Goal: Information Seeking & Learning: Find contact information

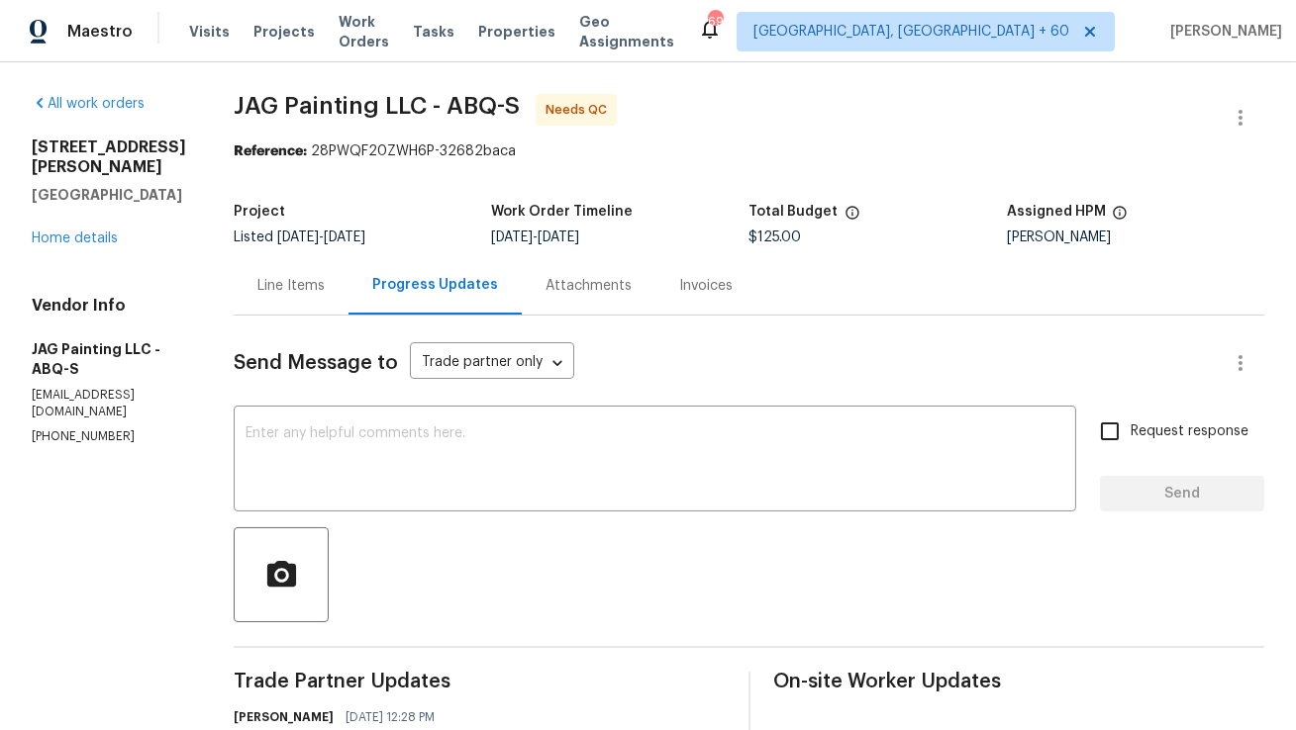
click at [307, 288] on div "Line Items" at bounding box center [290, 286] width 67 height 20
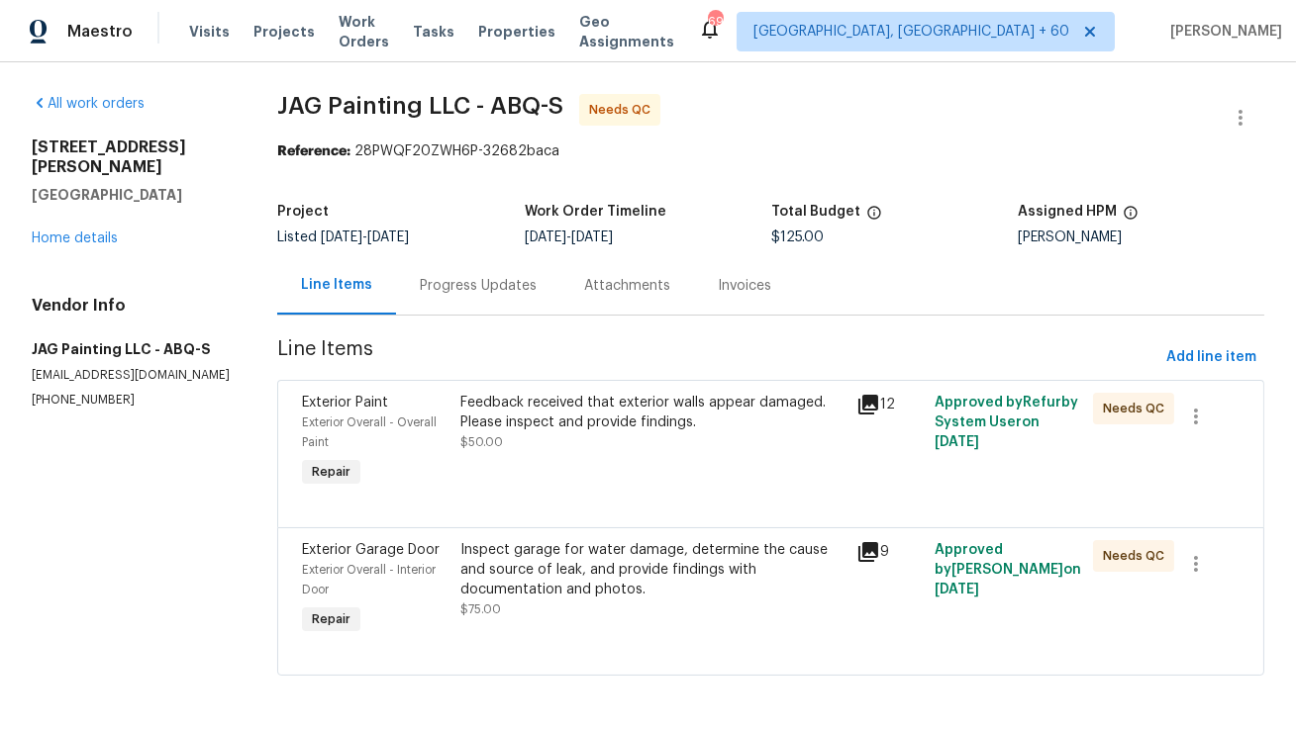
click at [478, 263] on div "Progress Updates" at bounding box center [478, 285] width 164 height 58
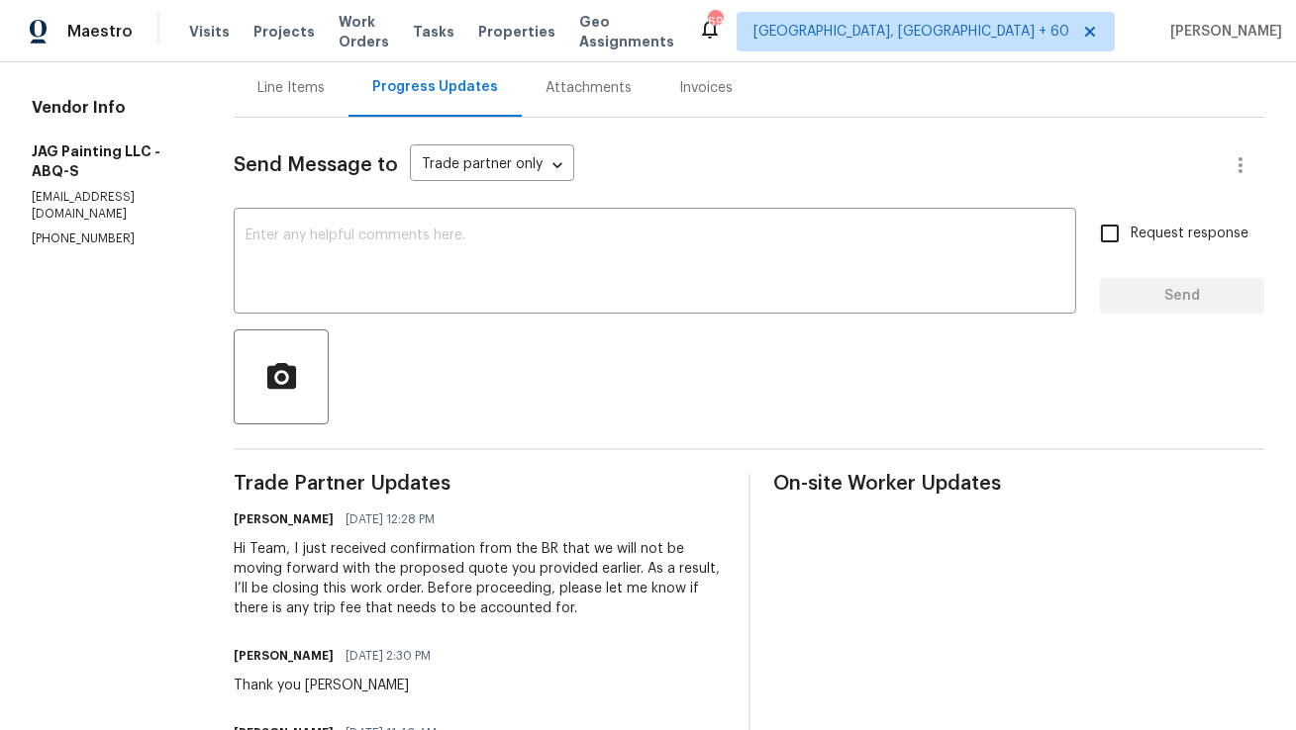
scroll to position [202, 0]
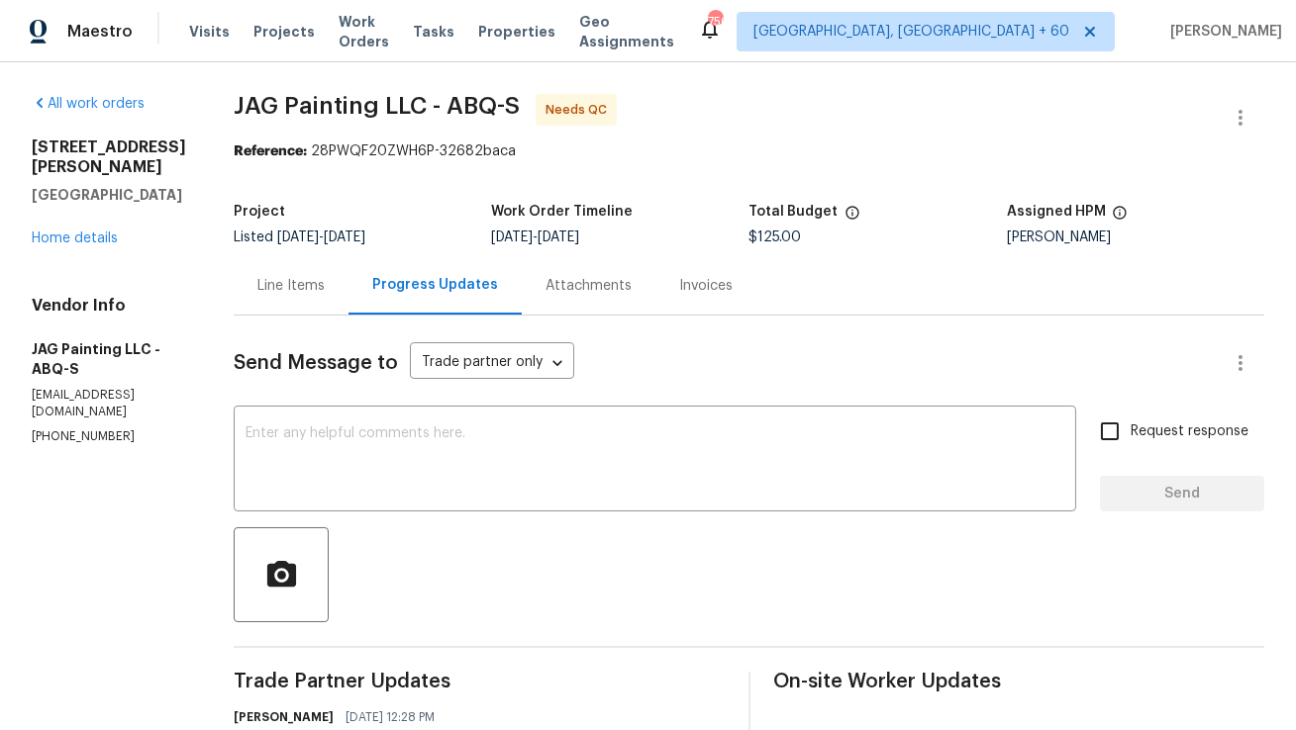
click at [301, 272] on div "Line Items" at bounding box center [291, 285] width 115 height 58
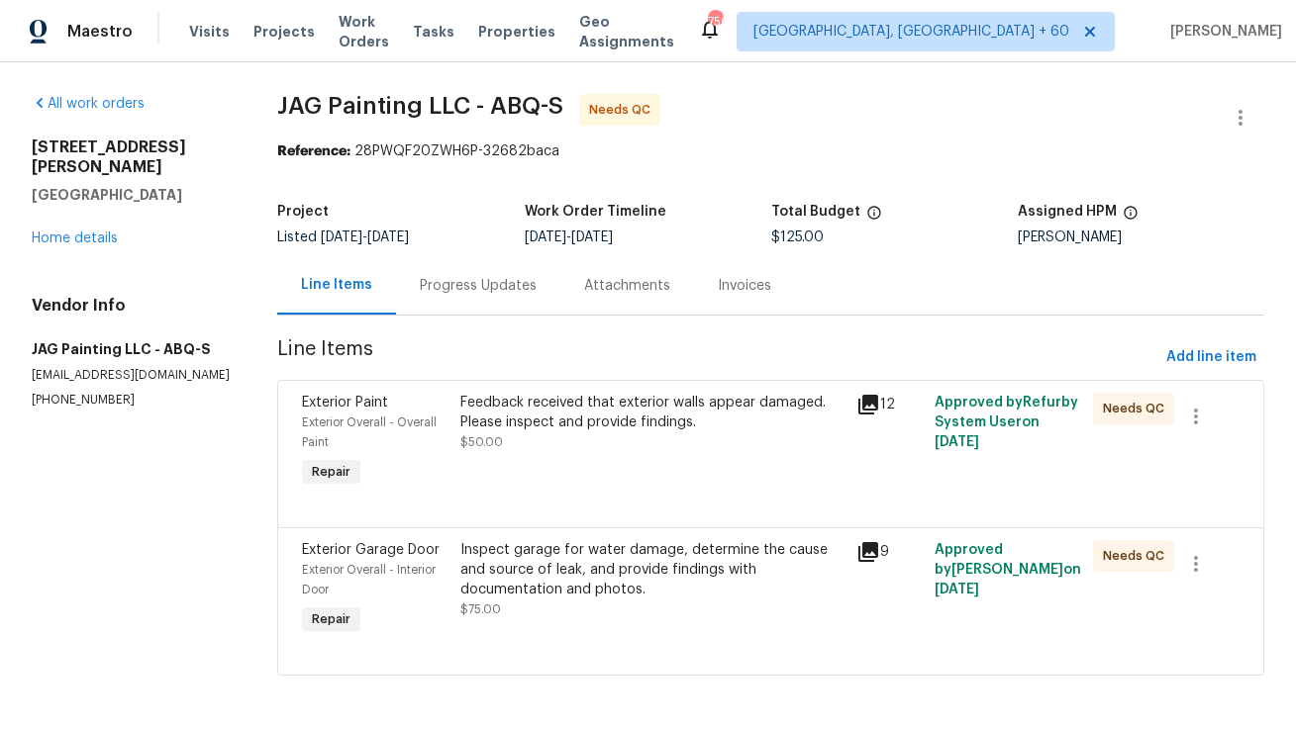
click at [435, 295] on div "Progress Updates" at bounding box center [478, 286] width 117 height 20
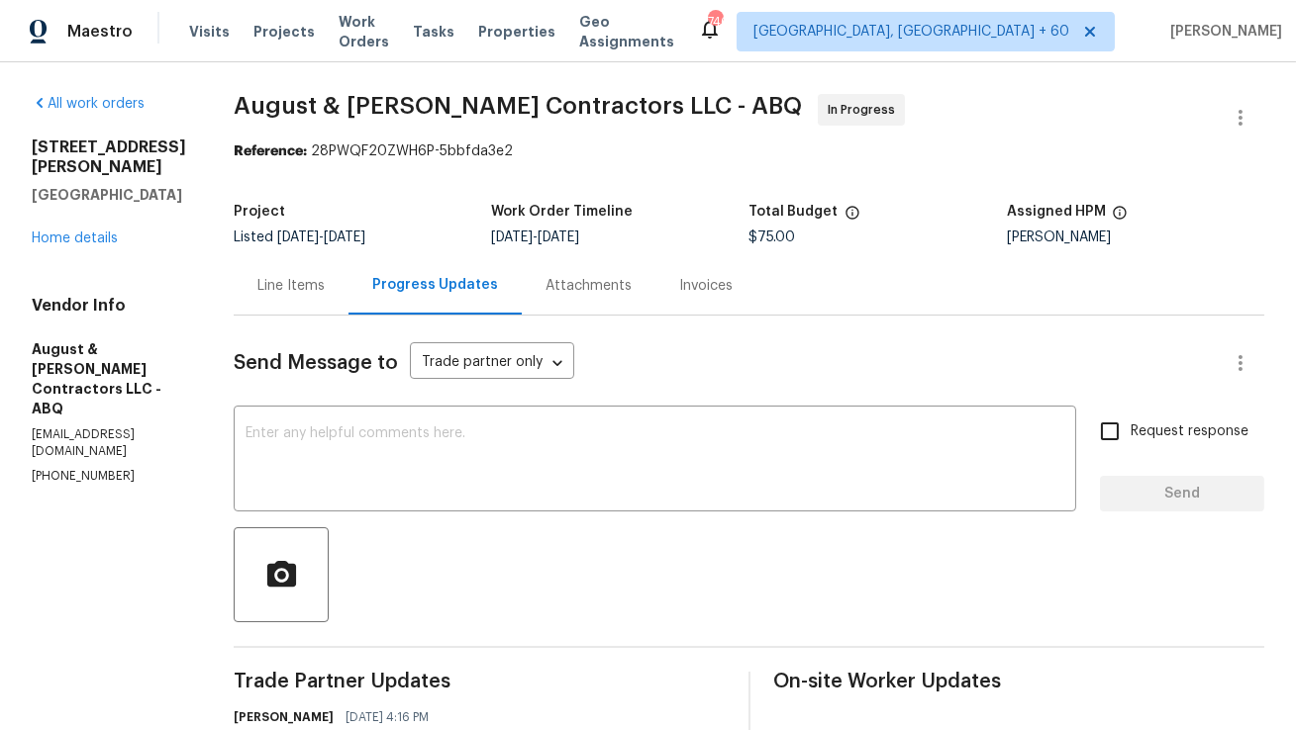
click at [294, 256] on div "Line Items" at bounding box center [291, 285] width 115 height 58
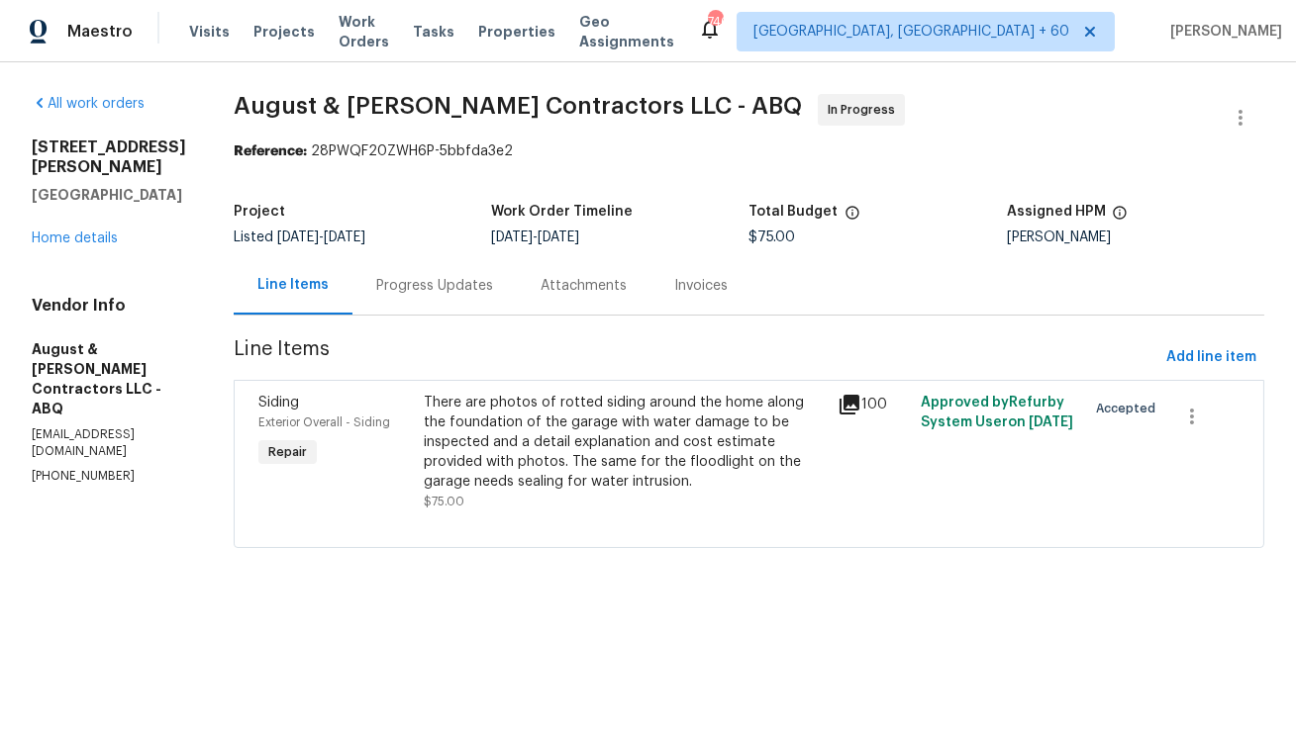
click at [472, 294] on div "Progress Updates" at bounding box center [434, 286] width 117 height 20
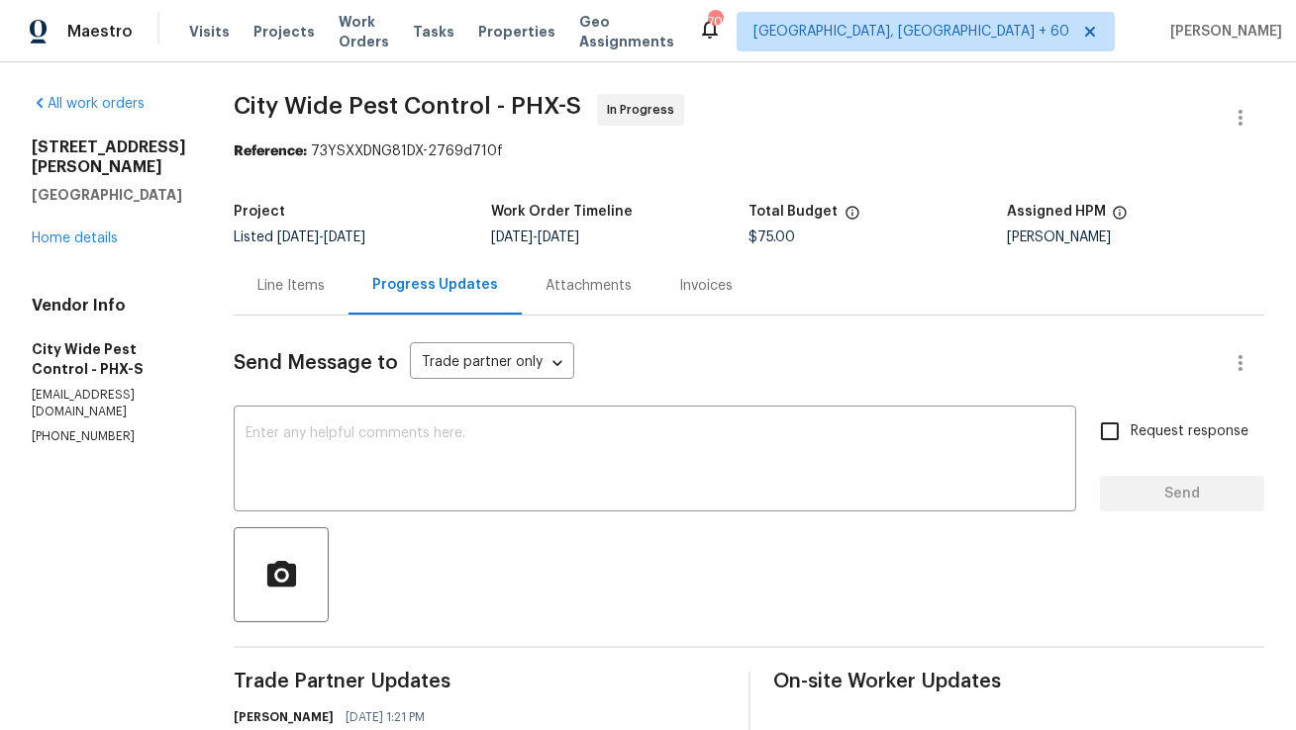
click at [302, 273] on div "Line Items" at bounding box center [291, 285] width 115 height 58
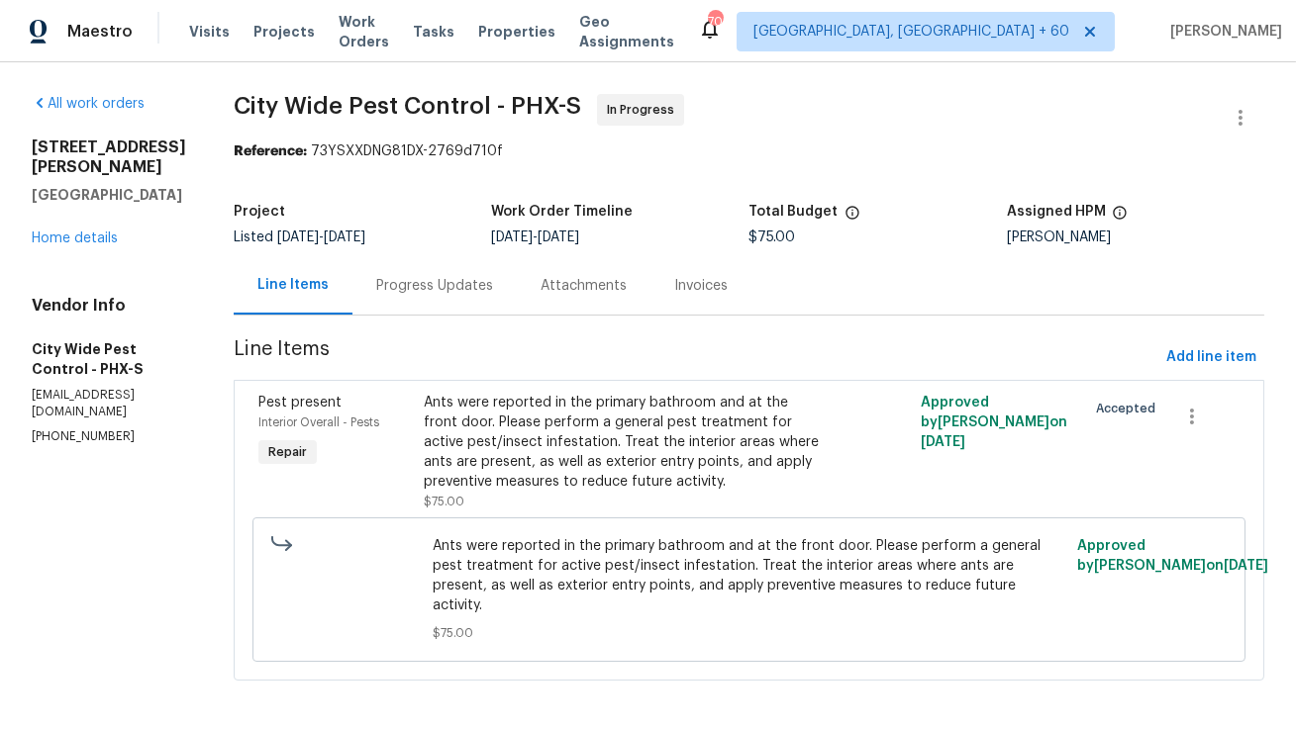
click at [459, 282] on div "Progress Updates" at bounding box center [434, 286] width 117 height 20
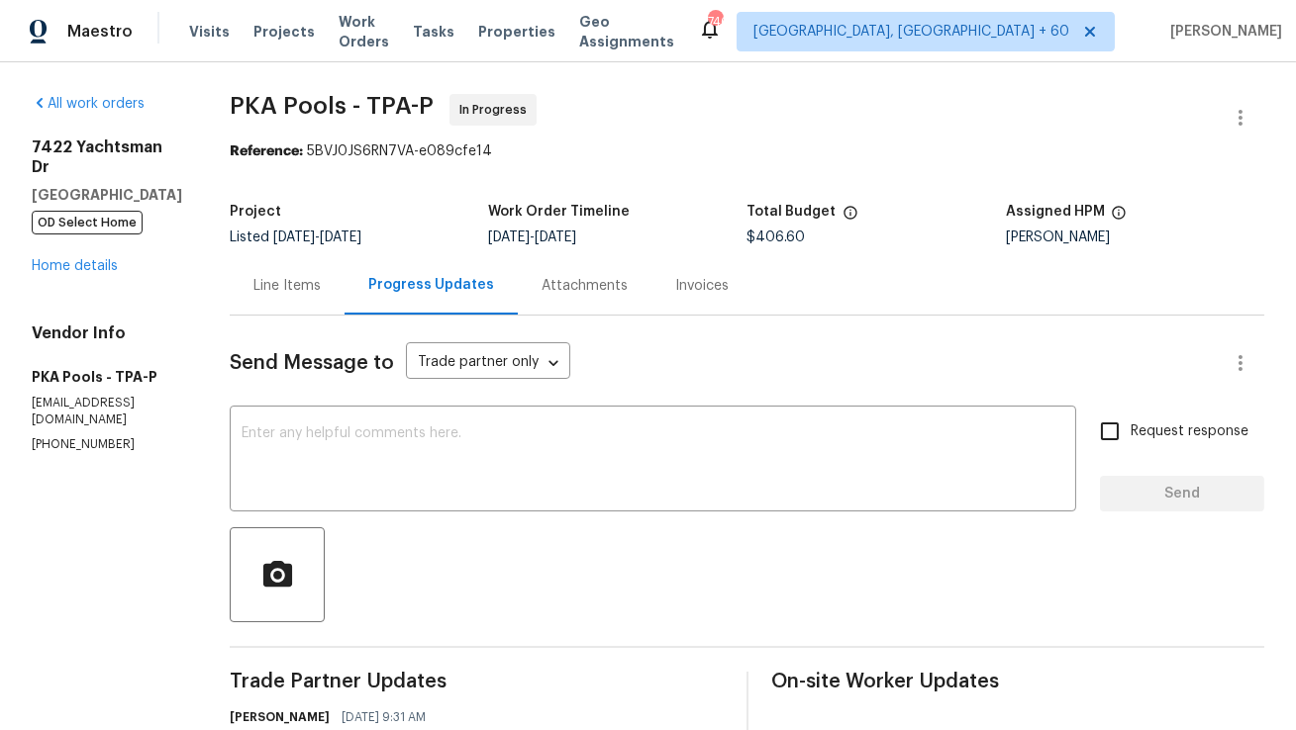
click at [266, 284] on div "Line Items" at bounding box center [286, 286] width 67 height 20
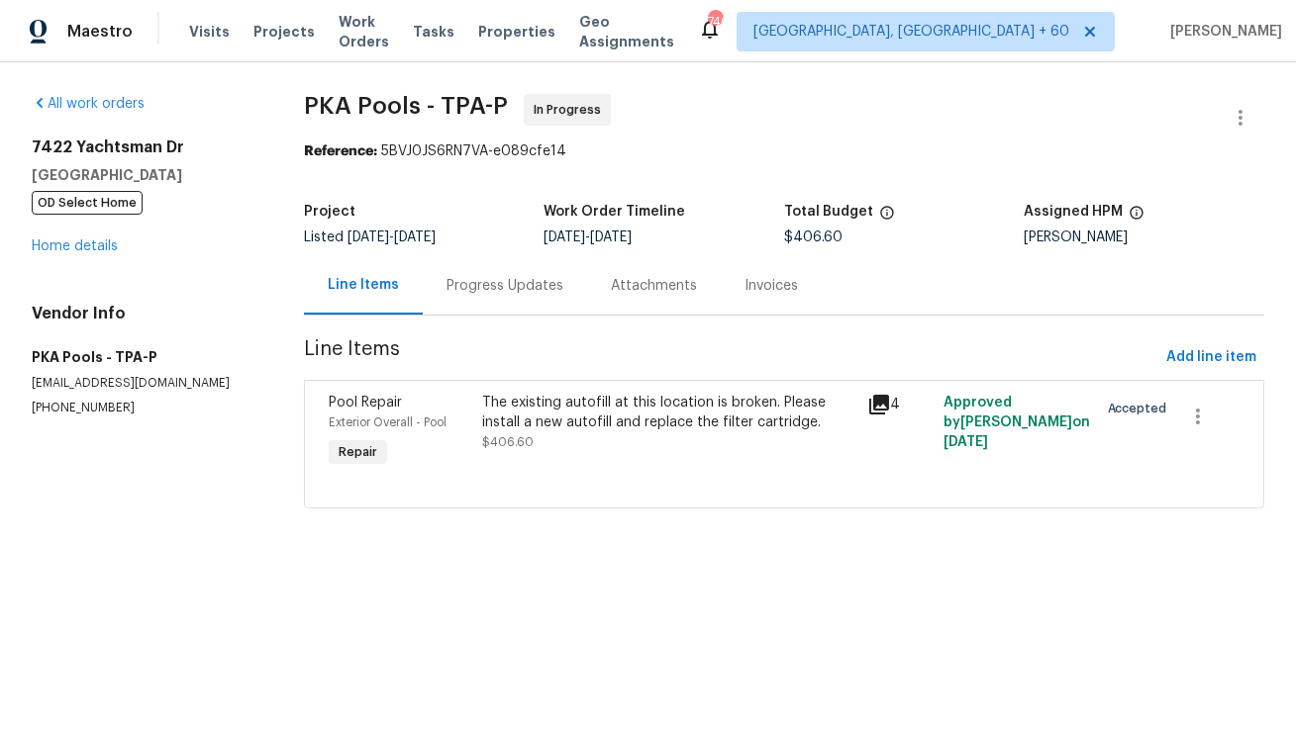
click at [527, 294] on div "Progress Updates" at bounding box center [504, 286] width 117 height 20
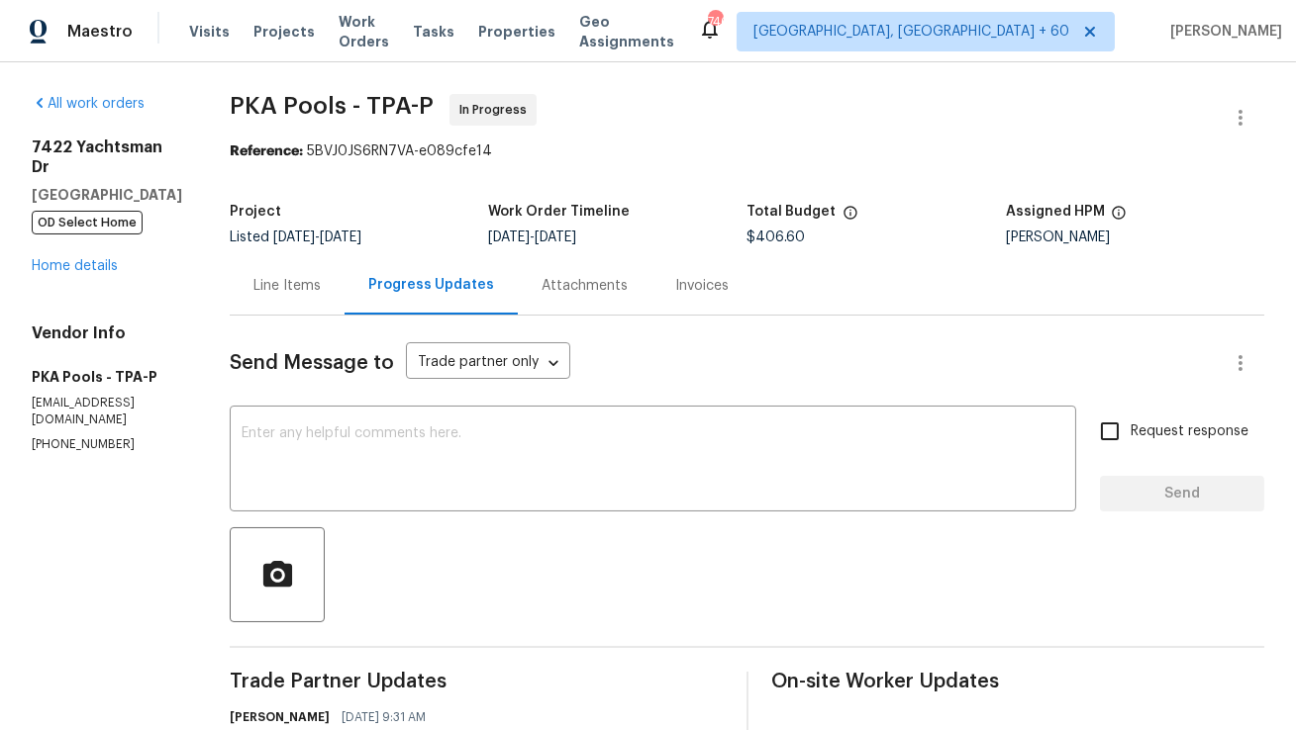
click at [291, 286] on div "Line Items" at bounding box center [287, 285] width 115 height 58
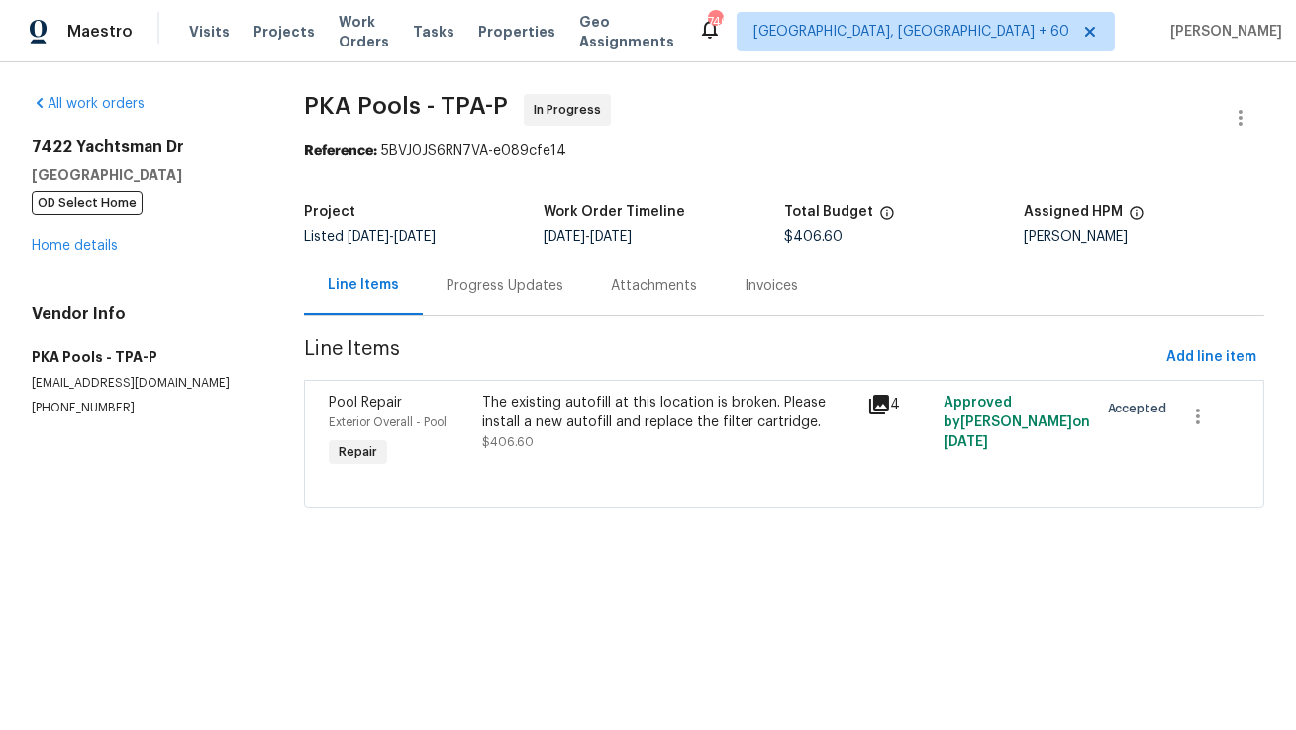
click at [111, 206] on span "OD Select Home" at bounding box center [87, 203] width 111 height 24
click at [485, 319] on section "PKA Pools - TPA-P In Progress Reference: 5BVJ0JS6RN7VA-e089cfe14 Project Listed…" at bounding box center [784, 313] width 960 height 438
click at [485, 309] on div "Progress Updates" at bounding box center [505, 285] width 164 height 58
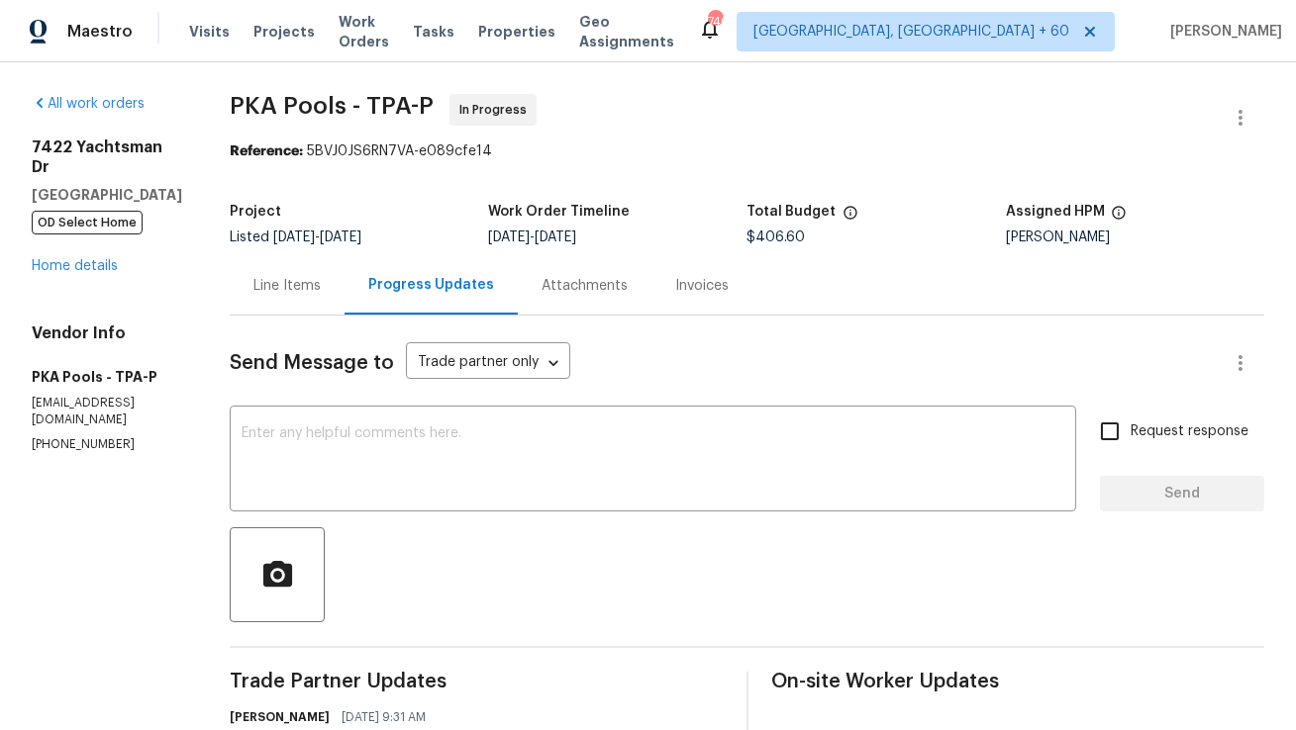
click at [263, 297] on div "Line Items" at bounding box center [287, 285] width 115 height 58
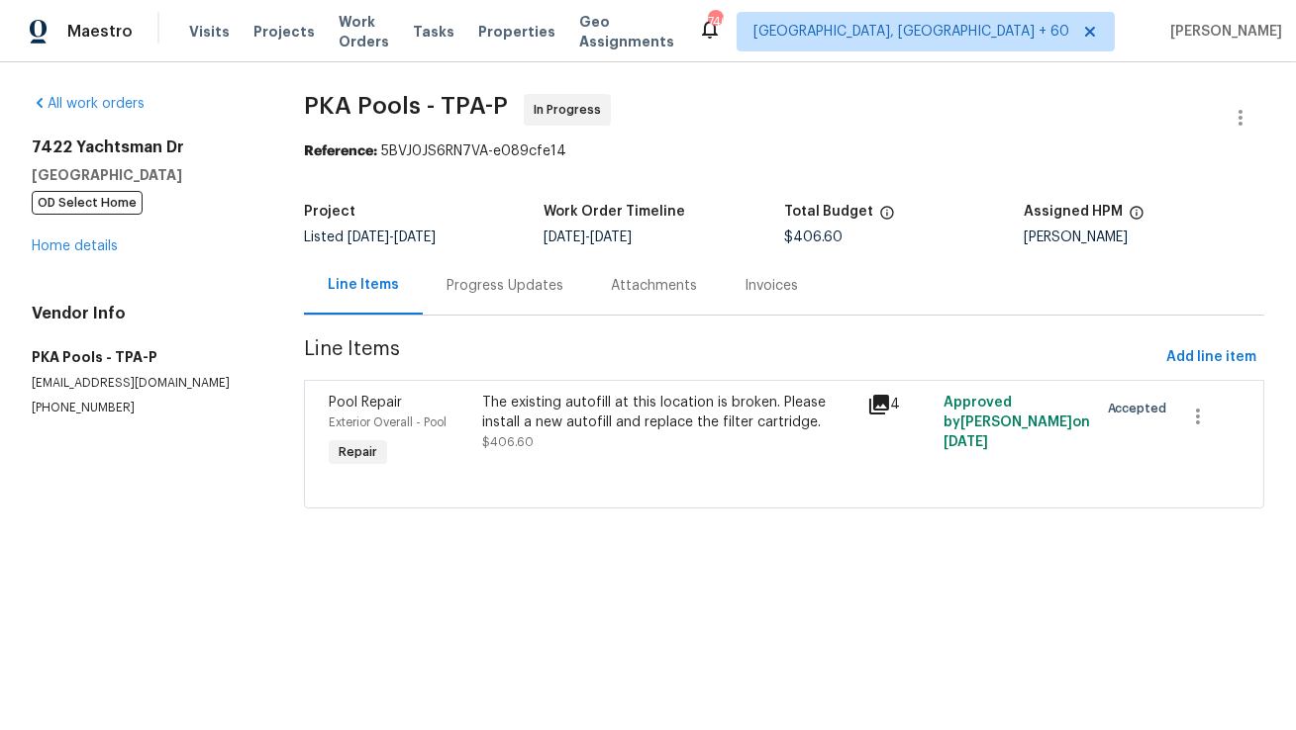
click at [453, 292] on div "Progress Updates" at bounding box center [504, 286] width 117 height 20
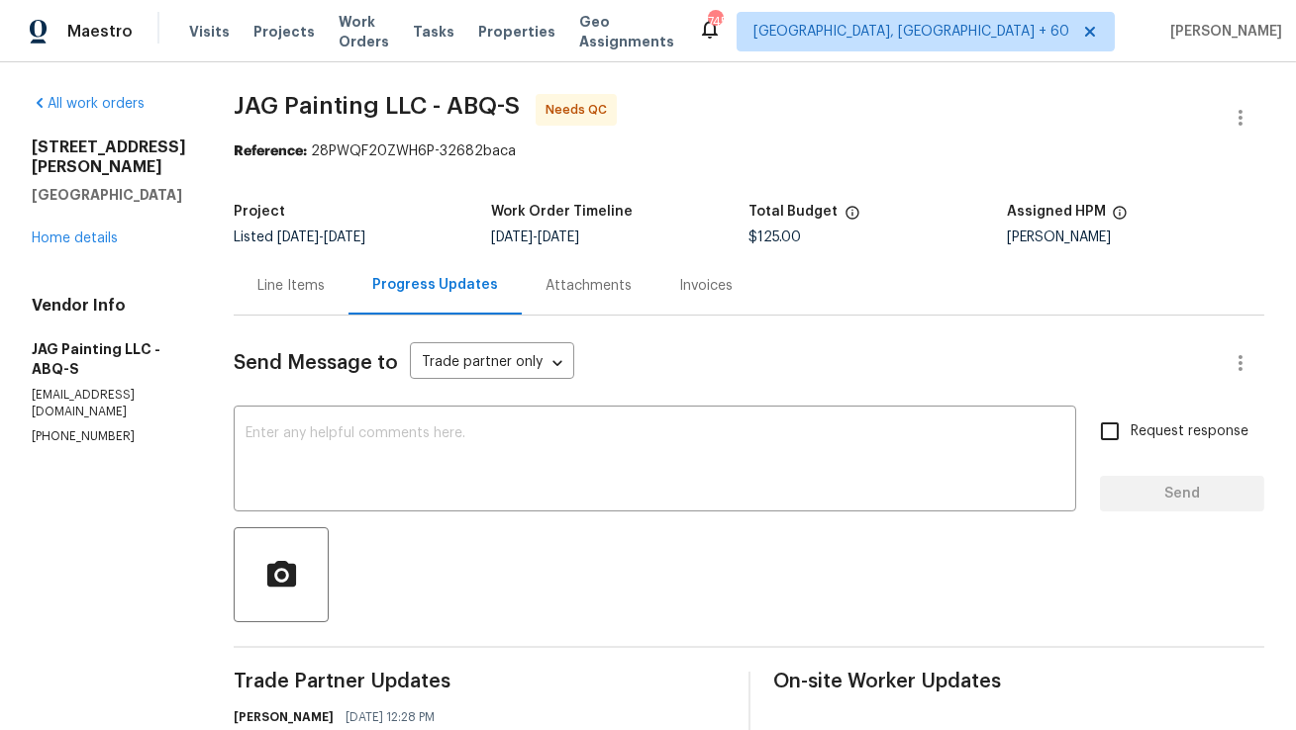
scroll to position [6, 0]
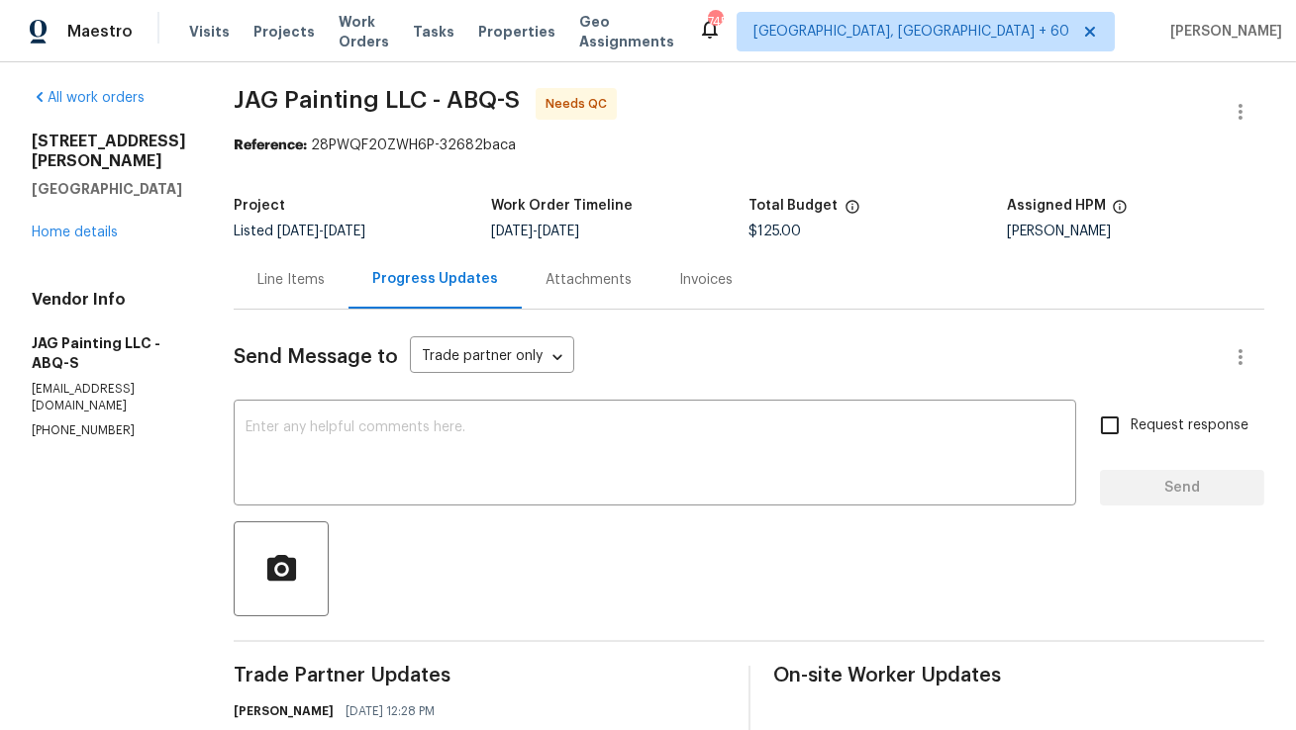
click at [92, 429] on p "[PHONE_NUMBER]" at bounding box center [109, 431] width 154 height 17
copy p "[PHONE_NUMBER]"
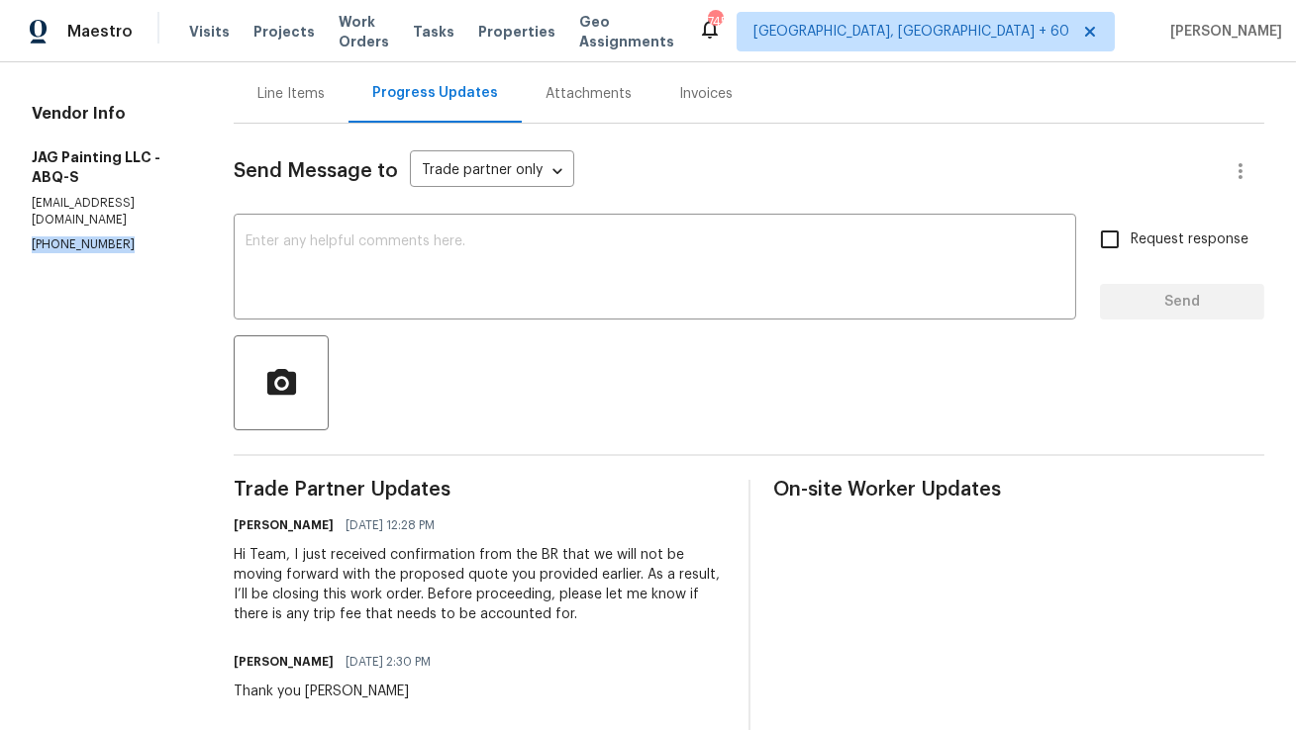
scroll to position [0, 0]
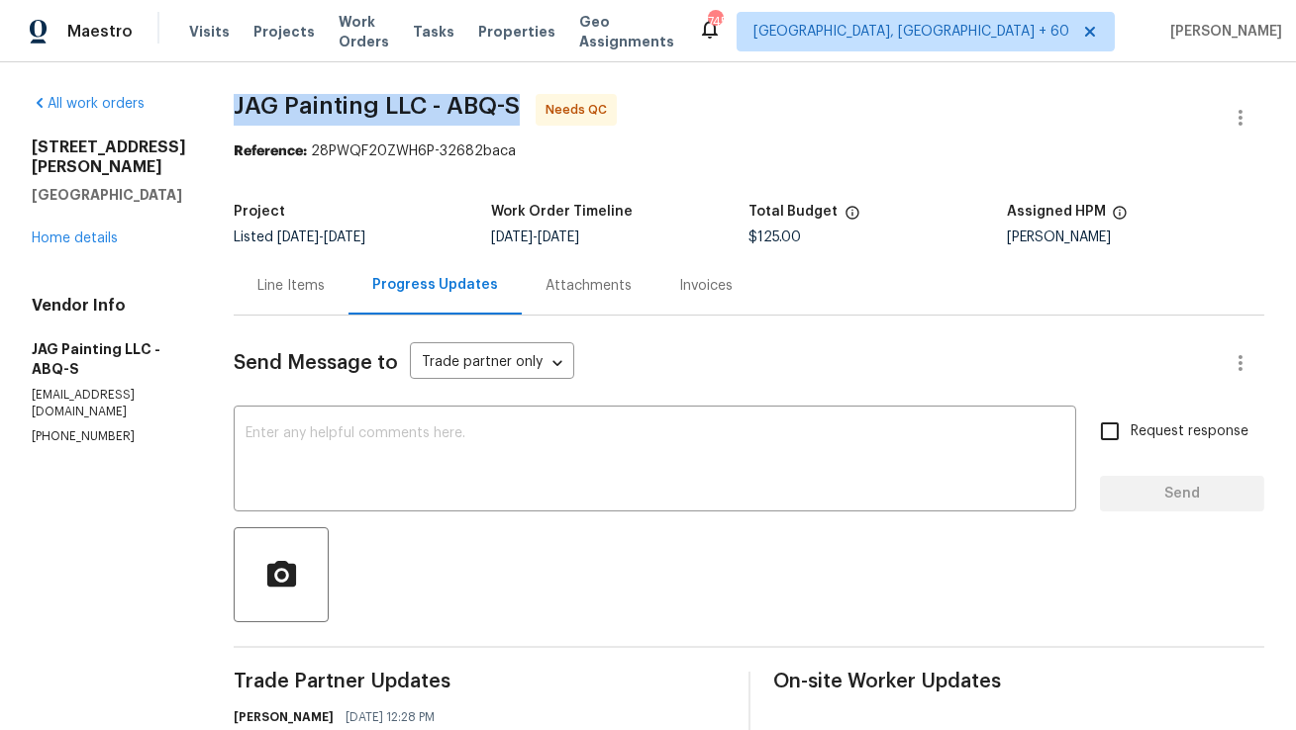
drag, startPoint x: 235, startPoint y: 105, endPoint x: 398, endPoint y: 98, distance: 163.5
click at [400, 98] on span "JAG Painting LLC - ABQ-S" at bounding box center [377, 106] width 286 height 24
click at [398, 98] on span "JAG Painting LLC - ABQ-S" at bounding box center [377, 106] width 286 height 24
copy span "JAG Painting LLC"
drag, startPoint x: 426, startPoint y: 107, endPoint x: 228, endPoint y: 107, distance: 198.0
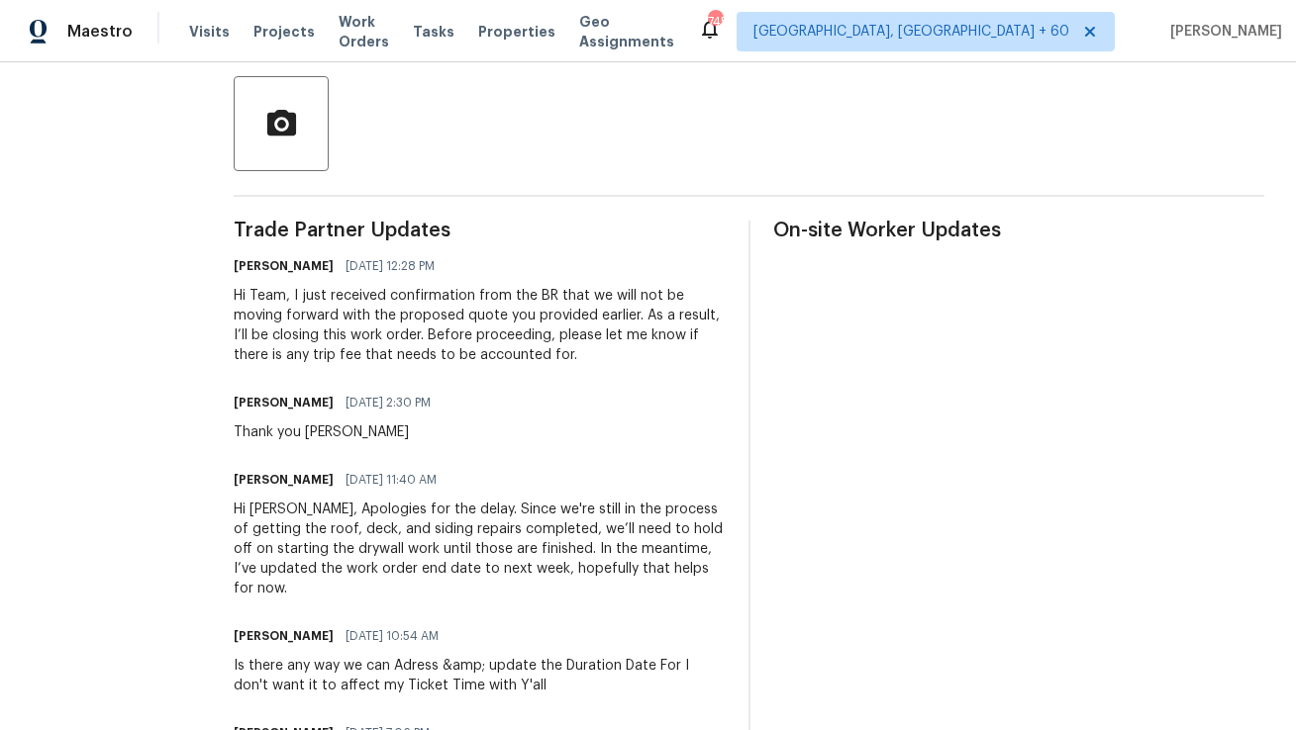
scroll to position [502, 0]
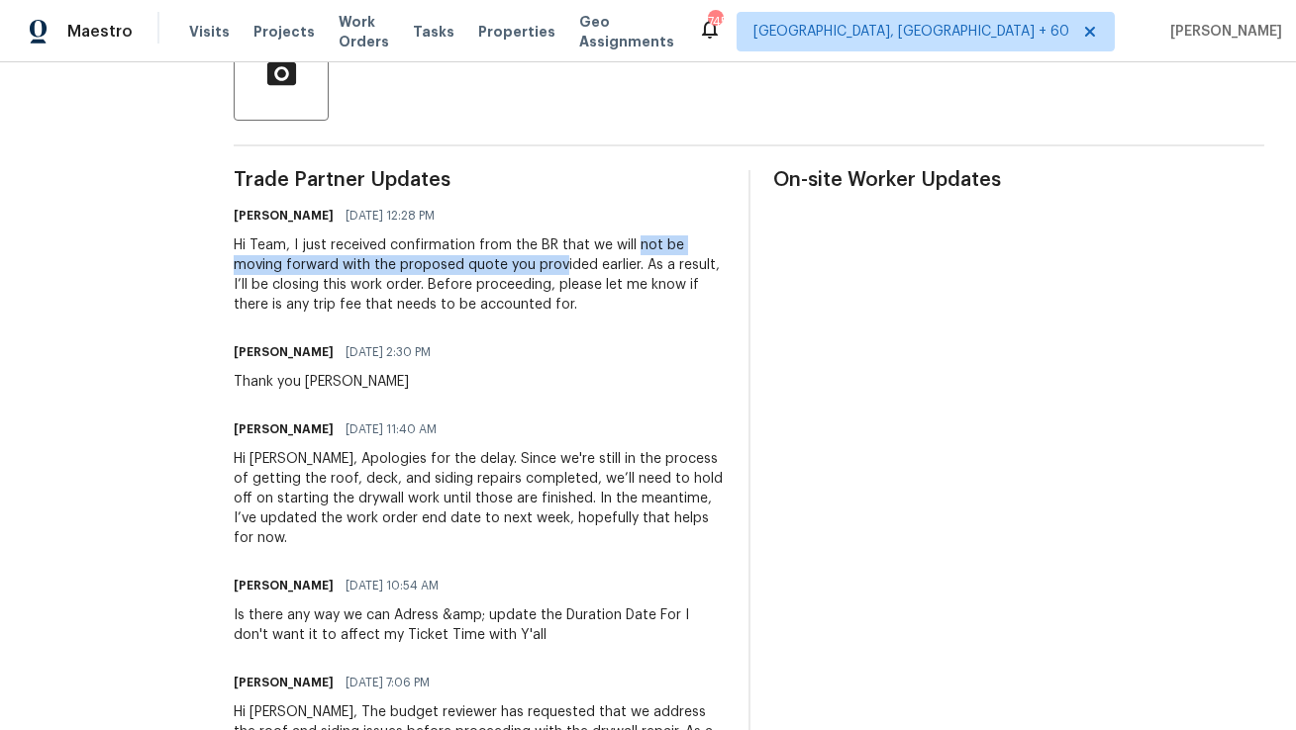
drag, startPoint x: 631, startPoint y: 249, endPoint x: 555, endPoint y: 269, distance: 78.7
click at [555, 269] on div "Hi Team, I just received confirmation from the BR that we will not be moving fo…" at bounding box center [479, 275] width 491 height 79
